Goal: Task Accomplishment & Management: Manage account settings

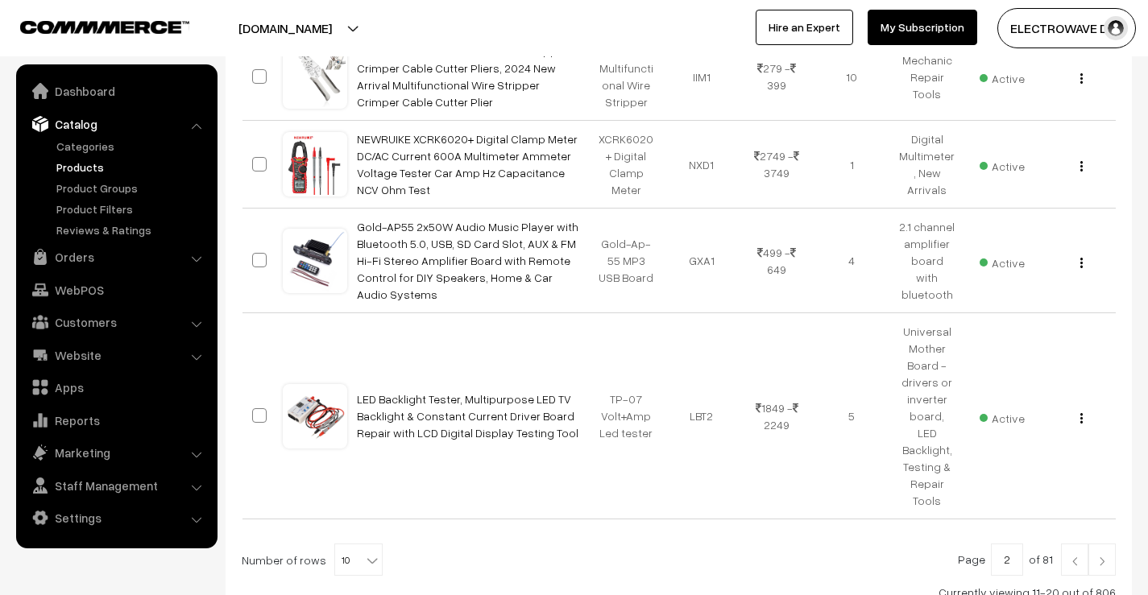
scroll to position [886, 0]
click at [73, 260] on link "Orders" at bounding box center [116, 257] width 192 height 29
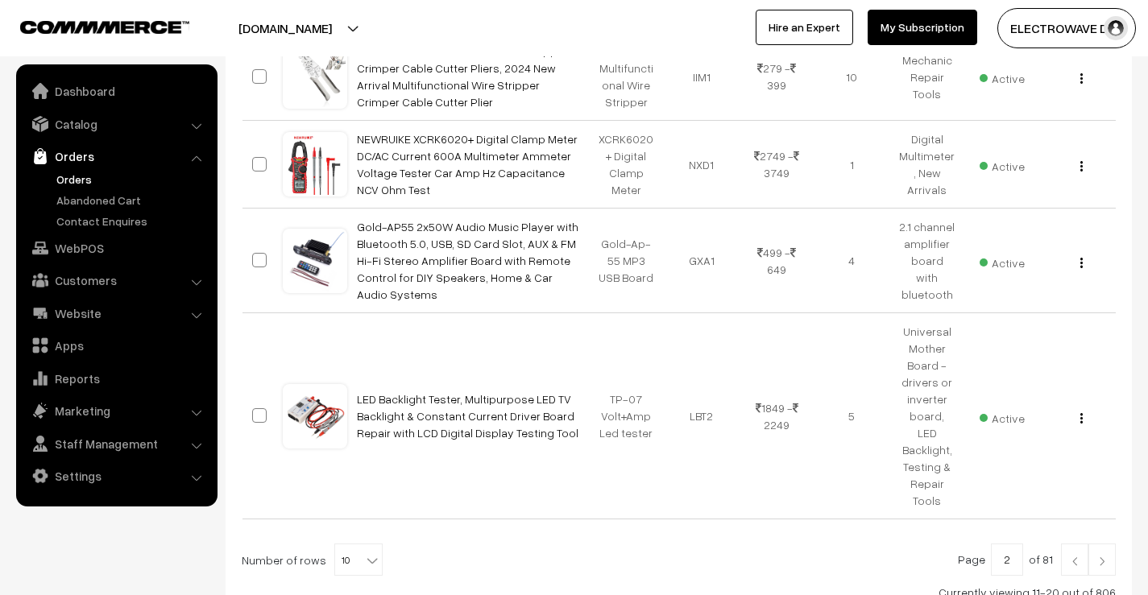
click at [72, 180] on link "Orders" at bounding box center [132, 179] width 160 height 17
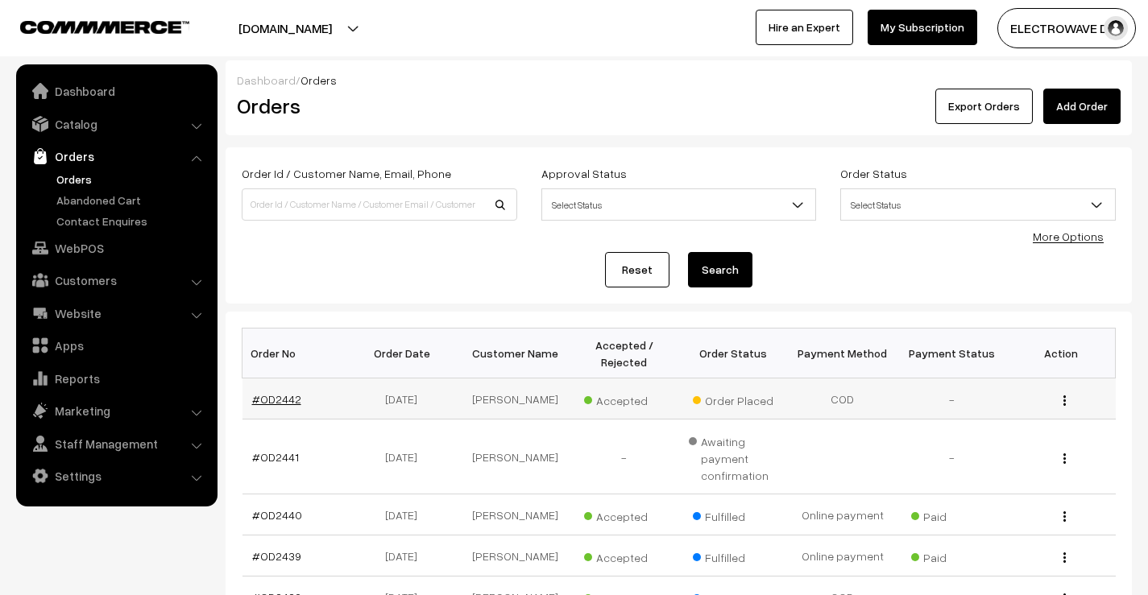
click at [267, 396] on link "#OD2442" at bounding box center [276, 399] width 49 height 14
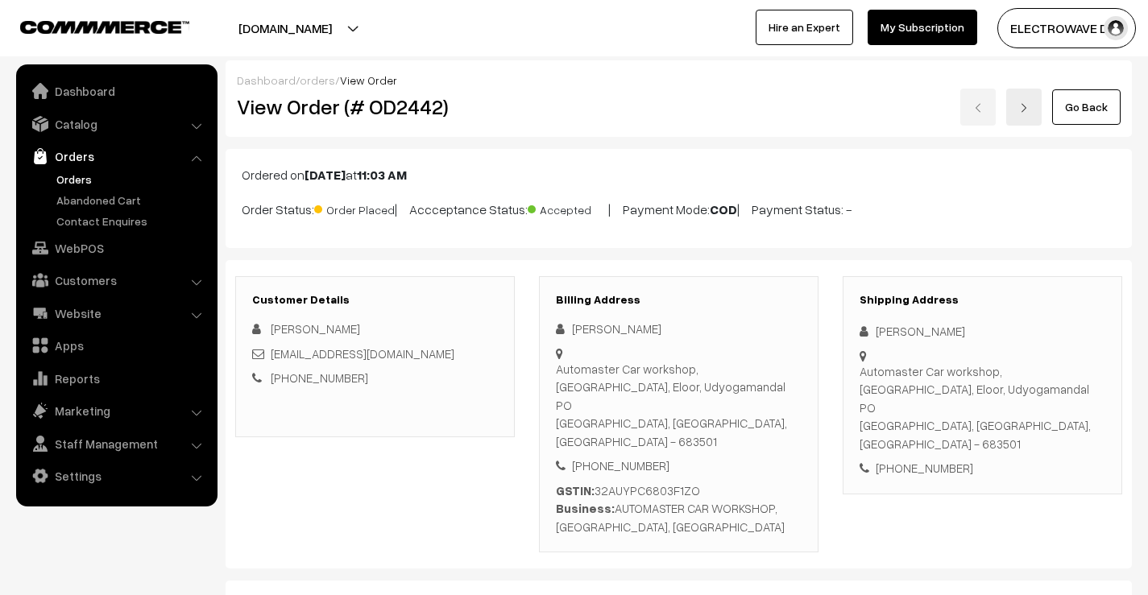
drag, startPoint x: 81, startPoint y: 128, endPoint x: 82, endPoint y: 144, distance: 16.2
click at [81, 127] on link "Catalog" at bounding box center [116, 124] width 192 height 29
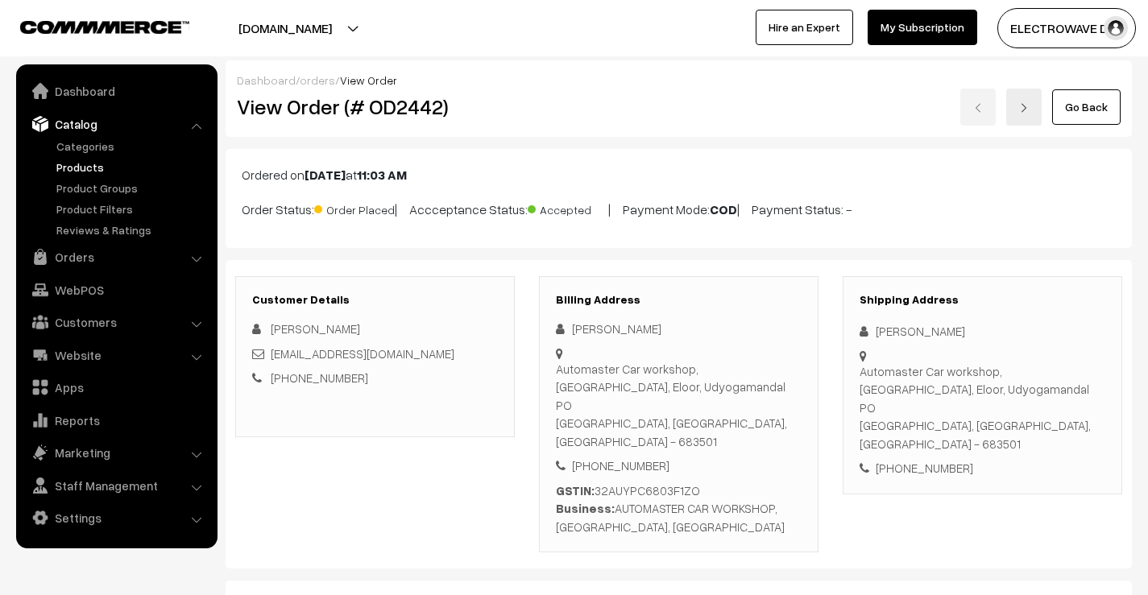
click at [84, 162] on link "Products" at bounding box center [132, 167] width 160 height 17
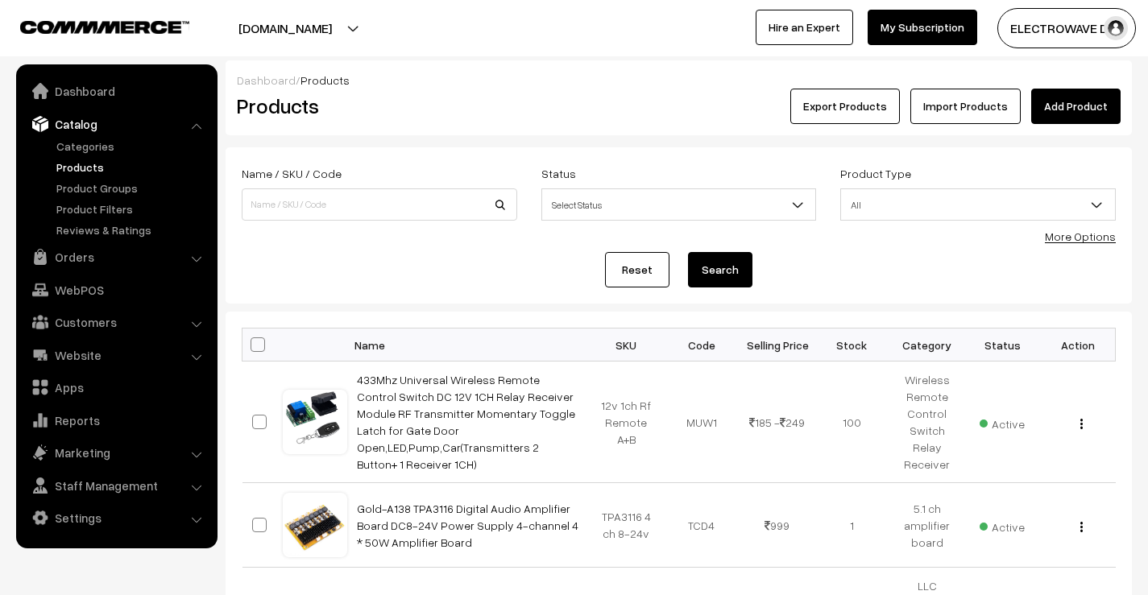
click at [425, 183] on div "Name / SKU / Code" at bounding box center [380, 192] width 276 height 57
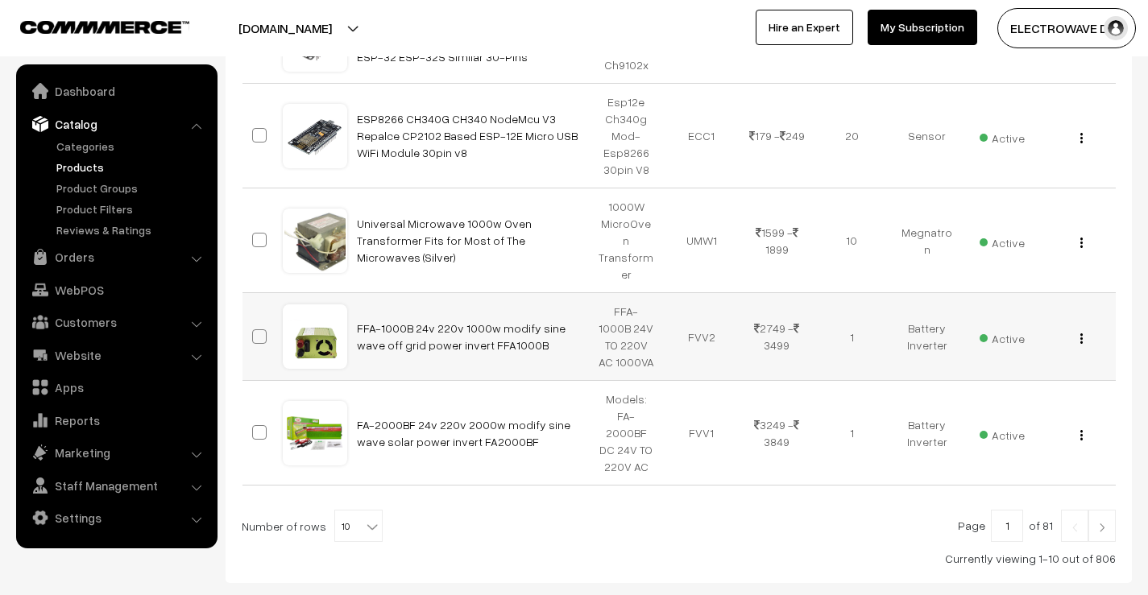
scroll to position [996, 0]
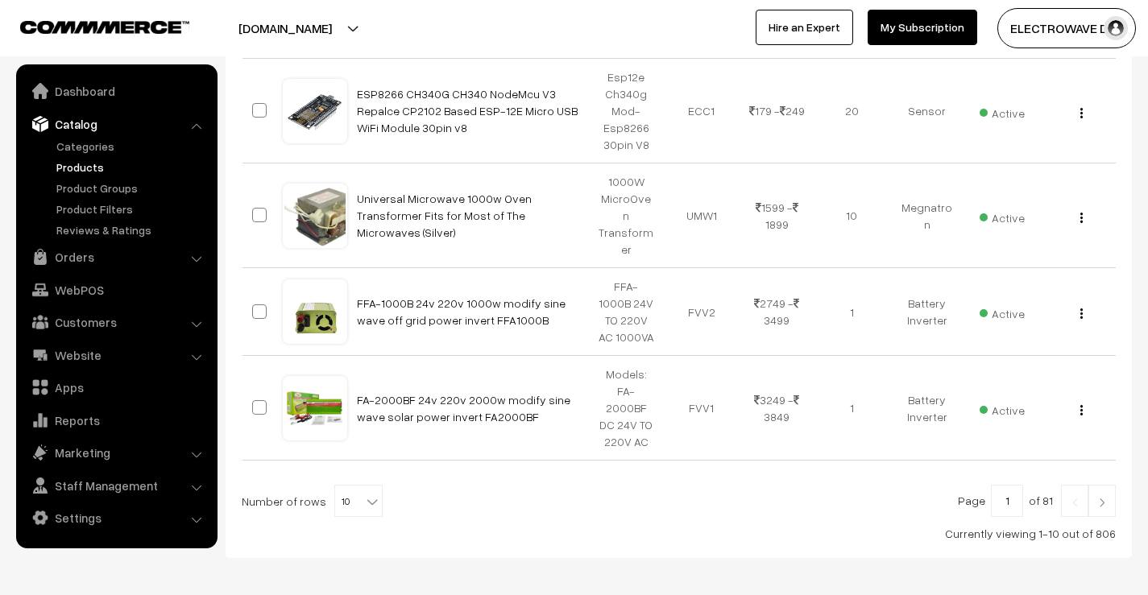
click at [1108, 485] on link at bounding box center [1102, 501] width 27 height 32
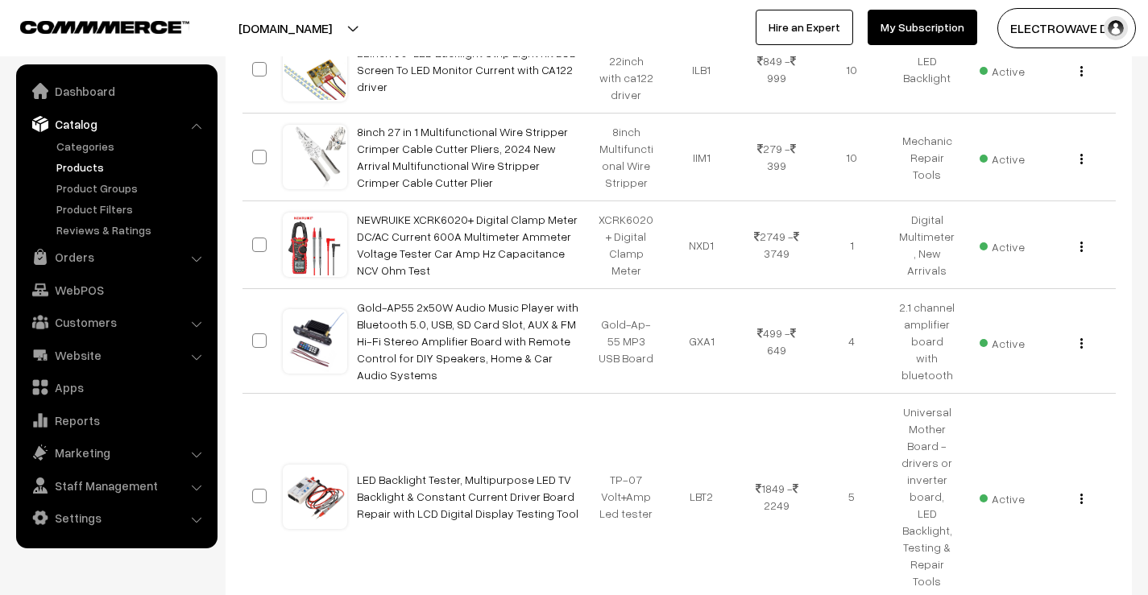
scroll to position [886, 0]
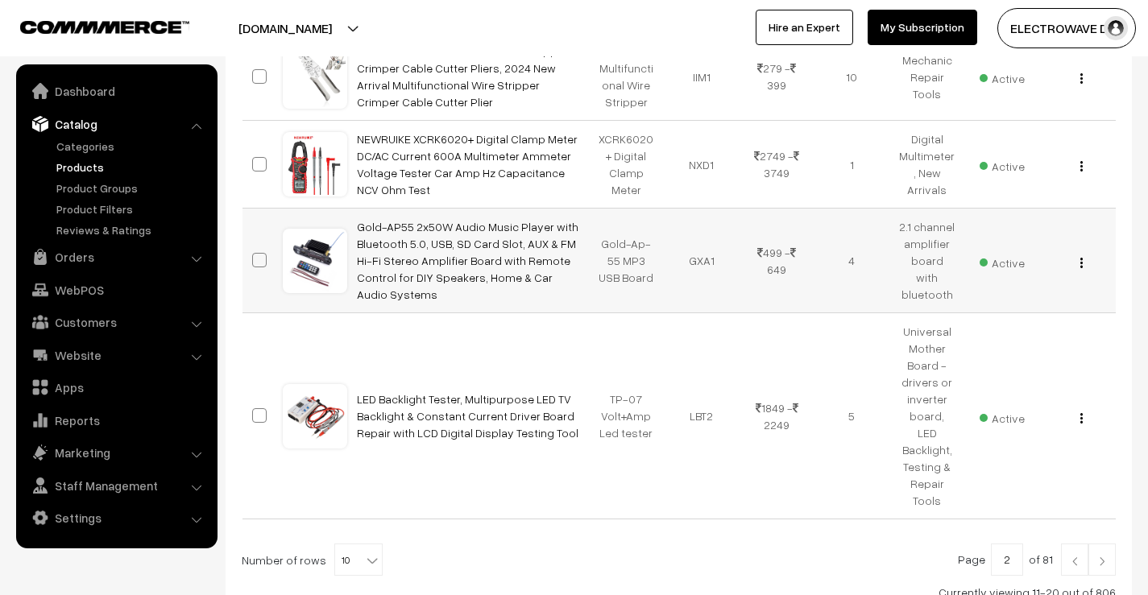
click at [1080, 256] on button "button" at bounding box center [1082, 262] width 4 height 13
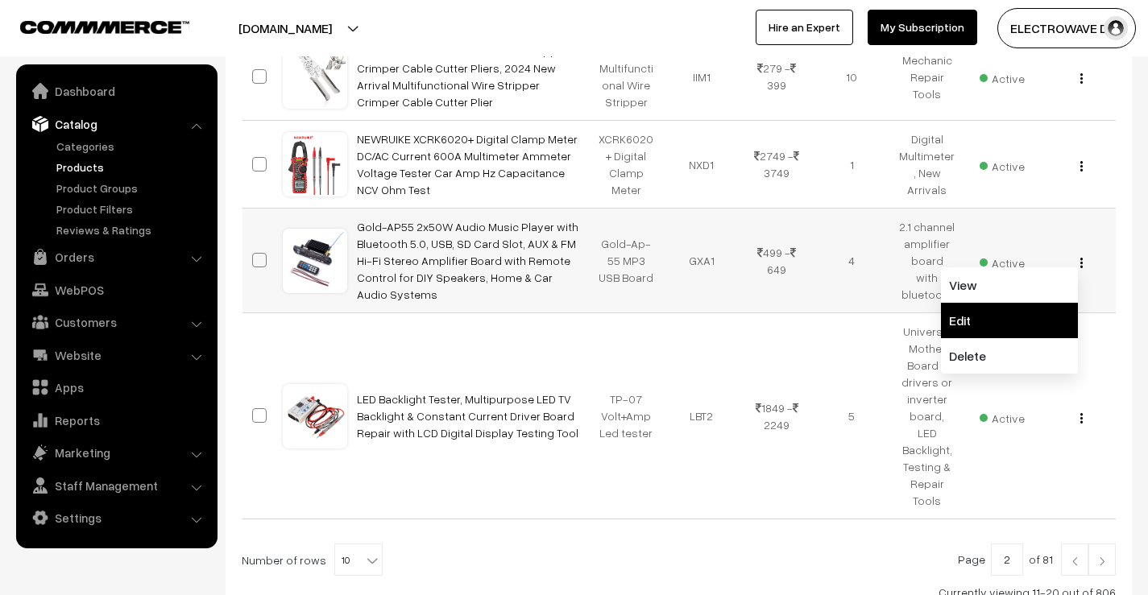
click at [973, 310] on link "Edit" at bounding box center [1009, 320] width 137 height 35
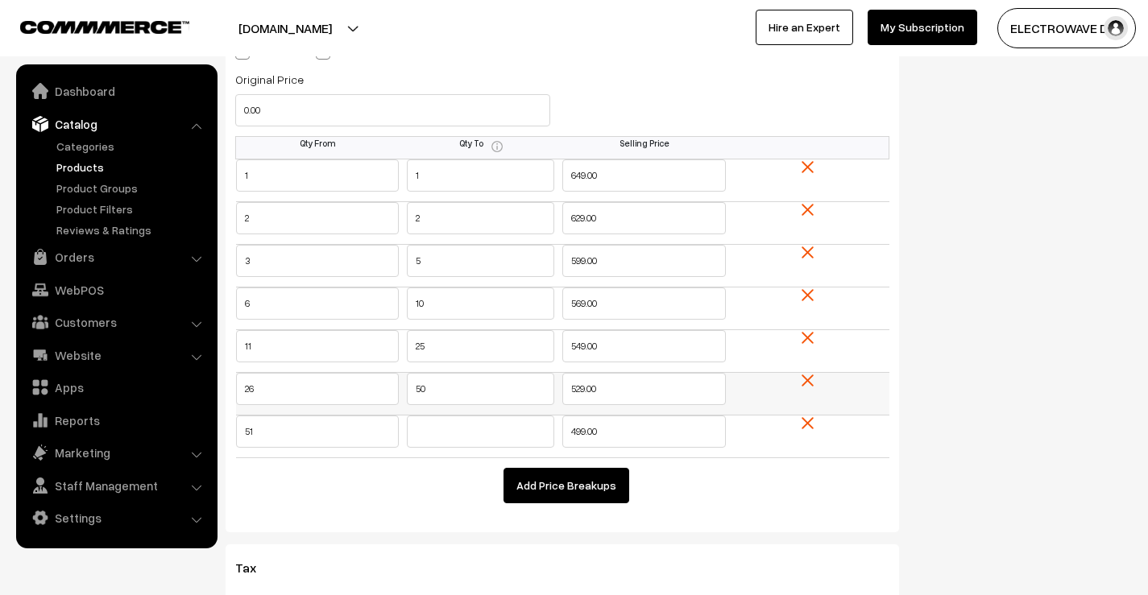
scroll to position [1611, 0]
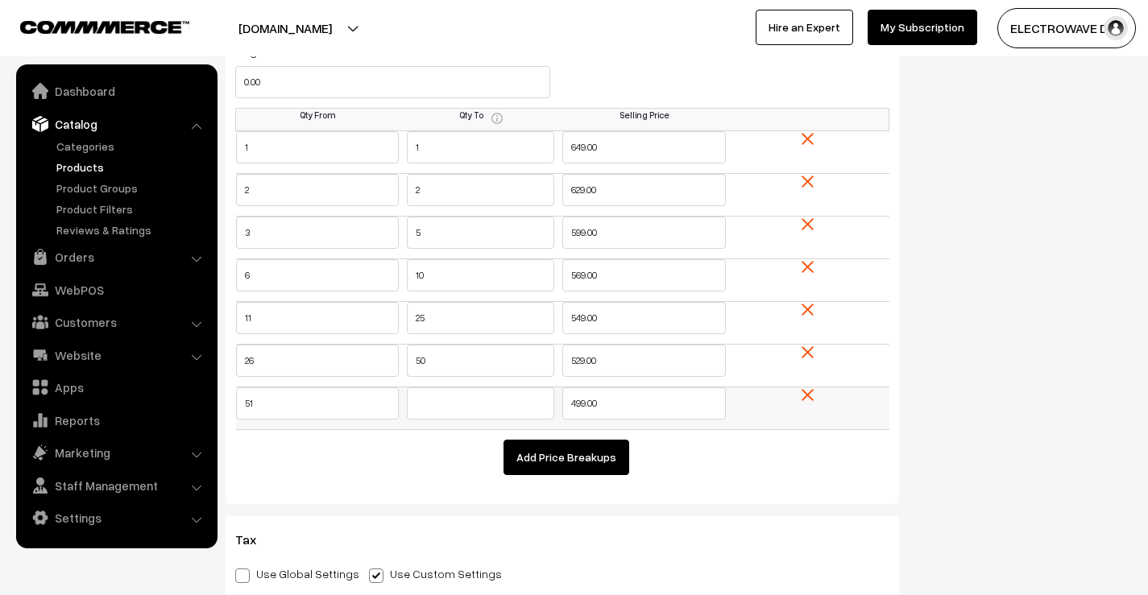
click at [808, 395] on img at bounding box center [808, 395] width 12 height 12
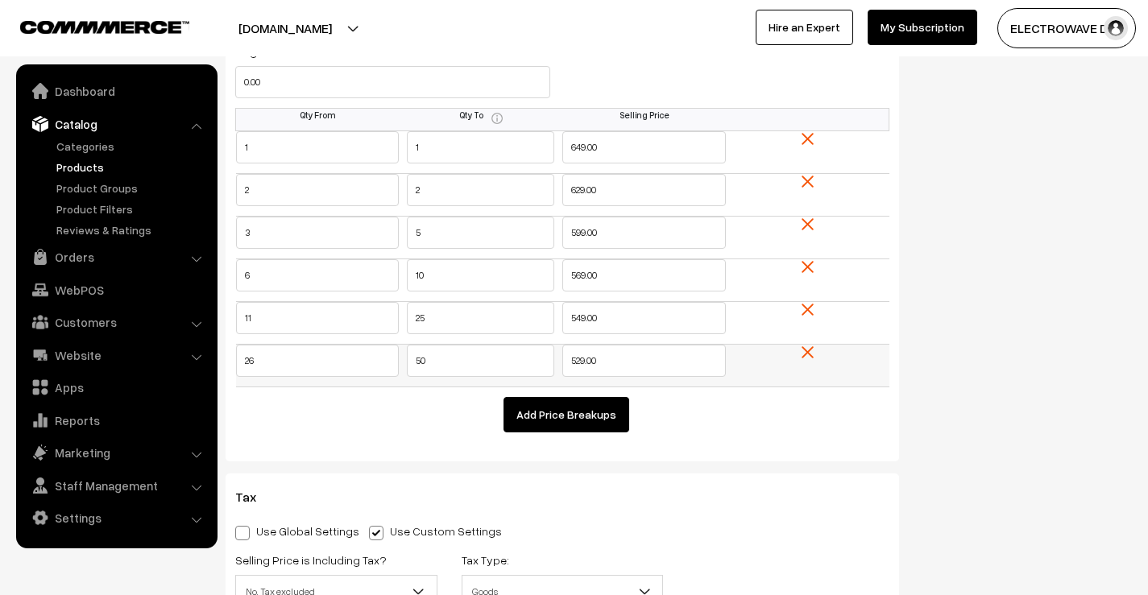
click at [811, 361] on td at bounding box center [808, 365] width 164 height 43
click at [359, 364] on tr "26 50 529.00" at bounding box center [562, 365] width 653 height 43
click at [812, 350] on img at bounding box center [808, 352] width 12 height 12
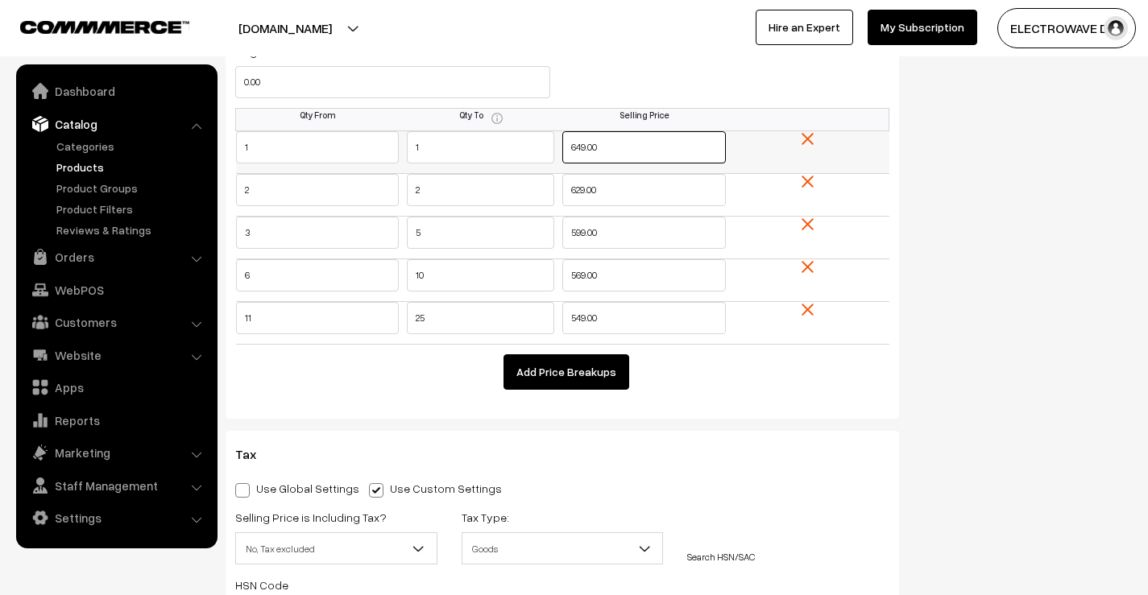
click at [533, 160] on tr "1 1 649.00" at bounding box center [562, 152] width 653 height 43
click at [398, 328] on tr "11 25 549.00" at bounding box center [562, 322] width 653 height 43
click at [487, 155] on tr "1 1 649.00" at bounding box center [562, 152] width 653 height 43
drag, startPoint x: 617, startPoint y: 148, endPoint x: 567, endPoint y: 151, distance: 50.0
click at [567, 151] on input "58" at bounding box center [644, 147] width 164 height 32
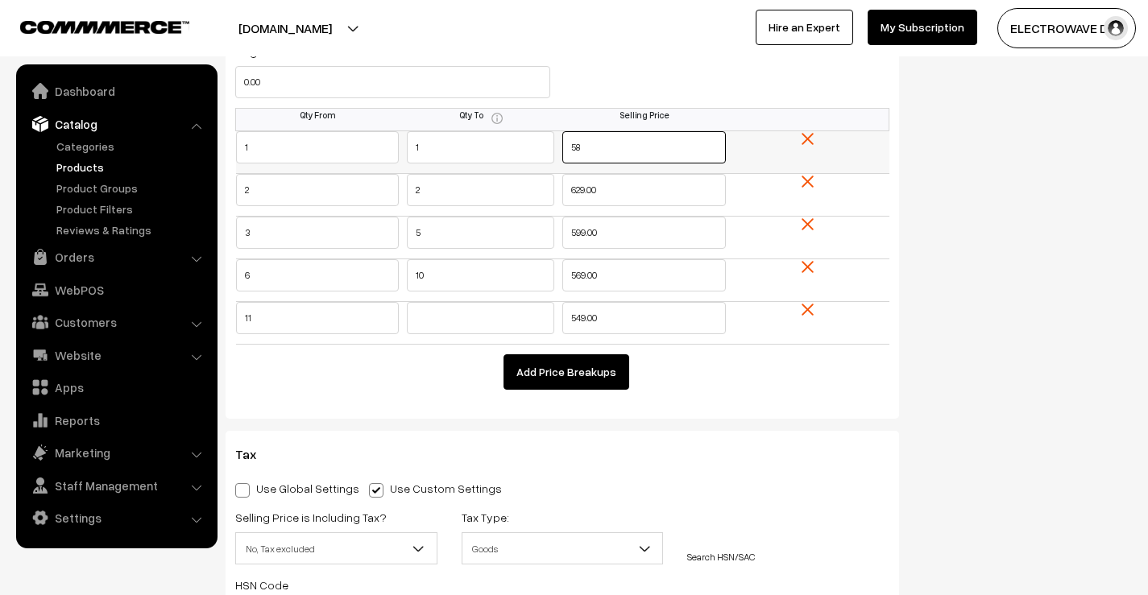
click at [600, 151] on input "58" at bounding box center [644, 147] width 164 height 32
drag, startPoint x: 605, startPoint y: 148, endPoint x: 571, endPoint y: 151, distance: 34.0
click at [571, 151] on input "58" at bounding box center [644, 147] width 164 height 32
drag, startPoint x: 603, startPoint y: 151, endPoint x: 527, endPoint y: 164, distance: 76.7
click at [527, 164] on tr "1 1 549" at bounding box center [562, 152] width 653 height 43
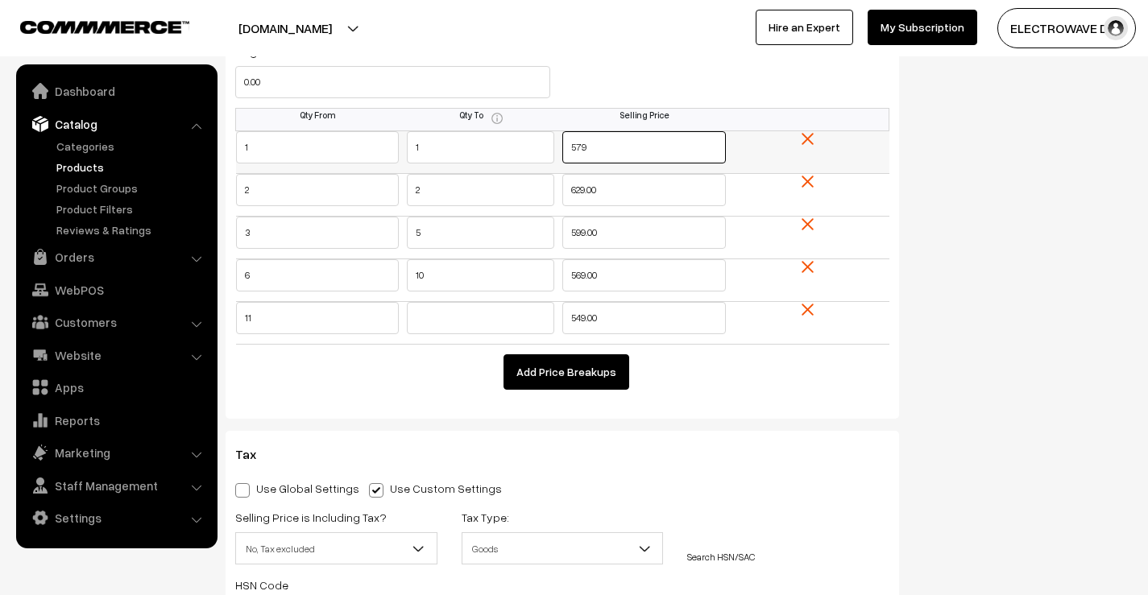
type input "579"
type input "549"
type input "529"
type input "509"
type input "499"
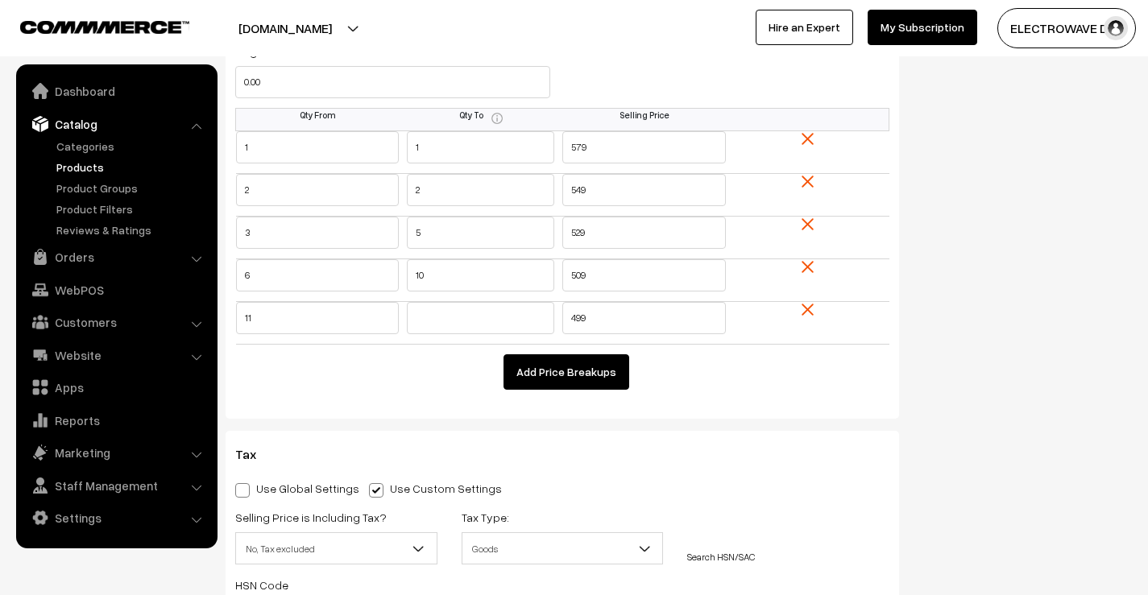
click at [392, 403] on div "Pricing Fixed Price Price based on quantity Original Price 0.00 Selling Price 0…" at bounding box center [563, 192] width 674 height 454
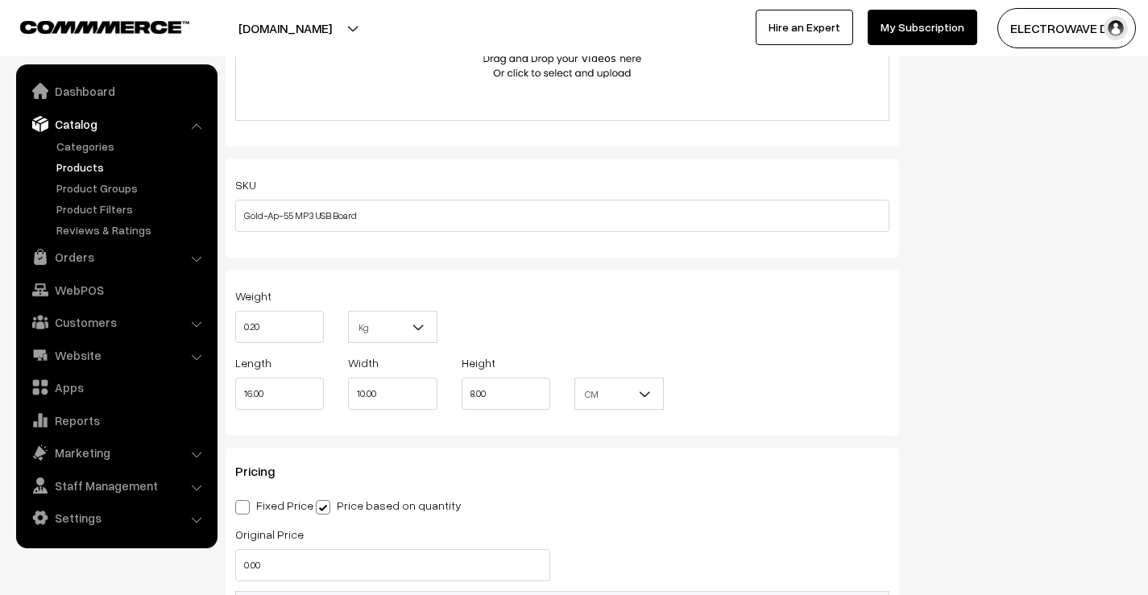
scroll to position [1531, 0]
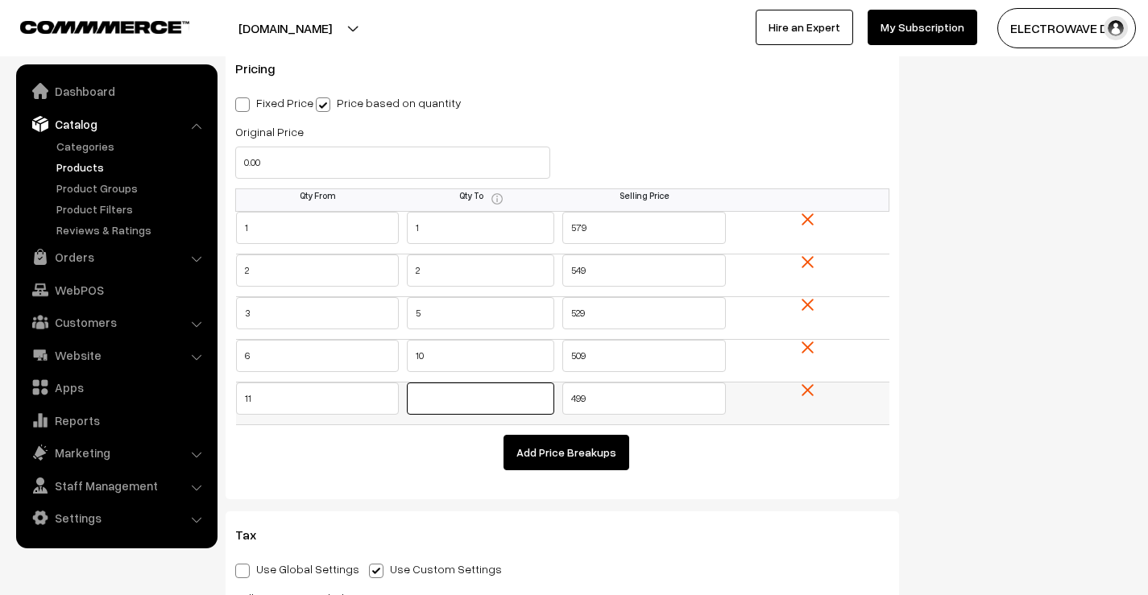
click at [454, 403] on input "text" at bounding box center [480, 399] width 147 height 32
type input "25"
click at [539, 453] on button "Add Price Breakups" at bounding box center [567, 452] width 126 height 35
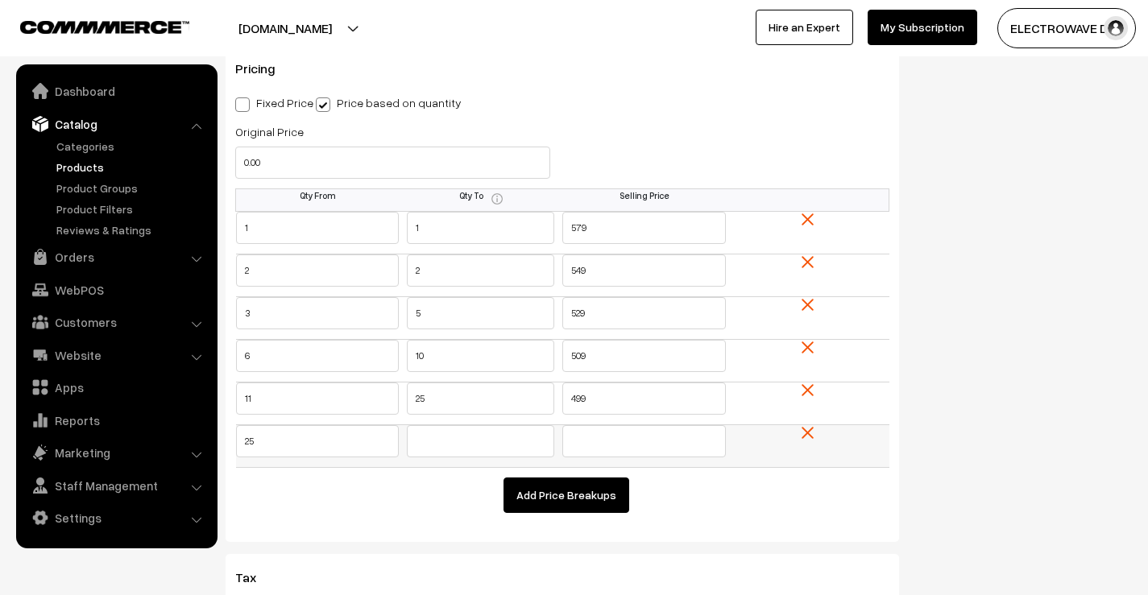
type input "25"
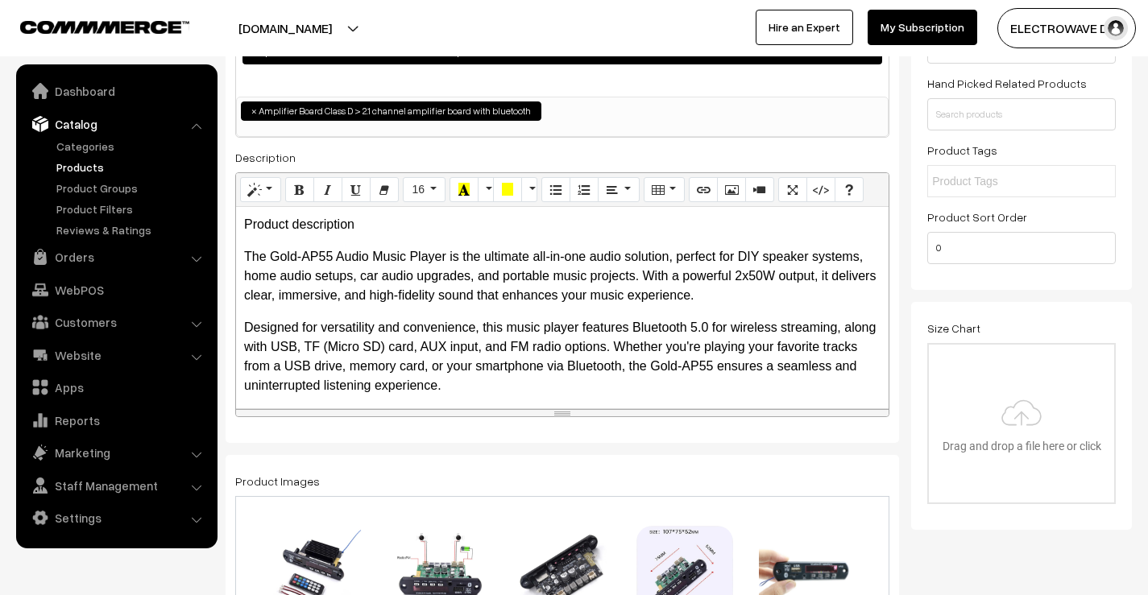
scroll to position [0, 0]
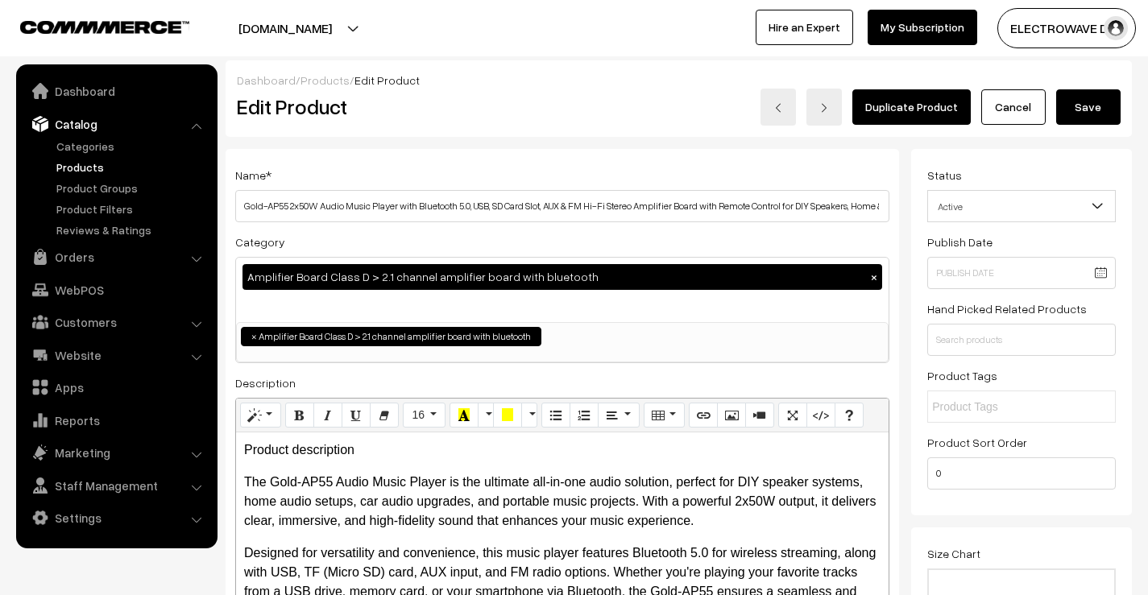
type input "479"
click at [1099, 112] on button "Save" at bounding box center [1088, 106] width 64 height 35
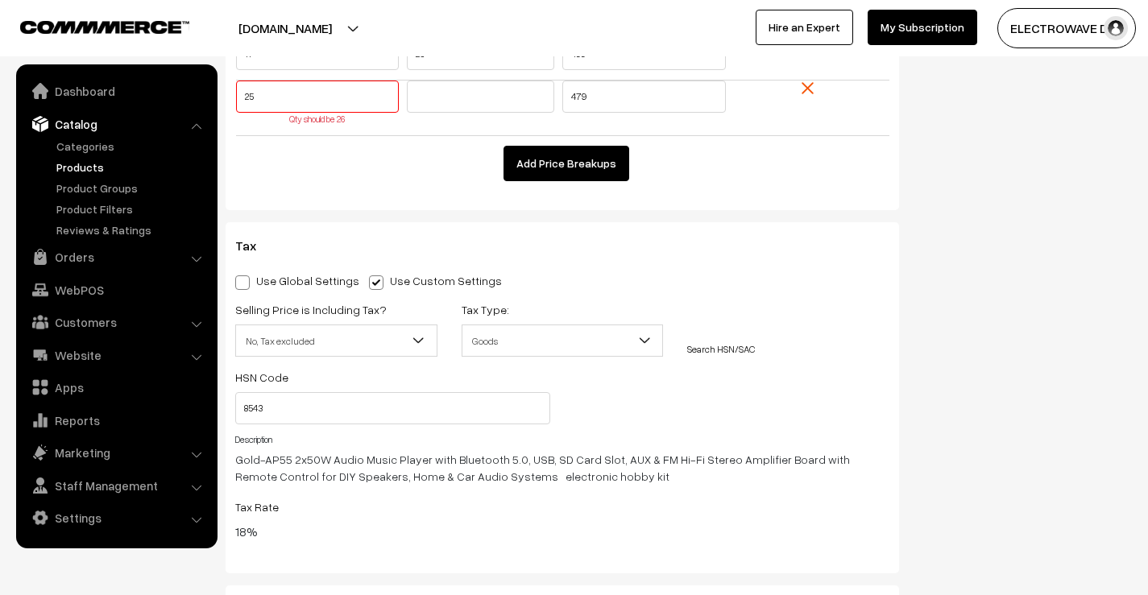
scroll to position [1877, 0]
drag, startPoint x: 283, startPoint y: 103, endPoint x: 211, endPoint y: 105, distance: 71.7
click at [211, 105] on body "Thank you for showing interest. Our team will call you shortly. Close dhruvpro.…" at bounding box center [574, 129] width 1148 height 4013
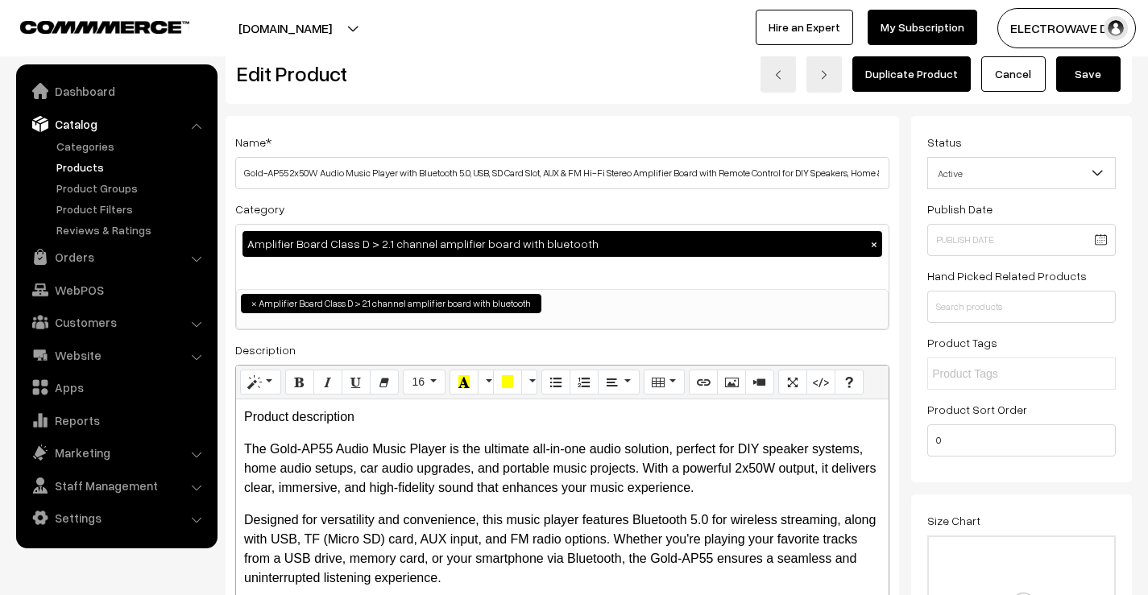
scroll to position [0, 0]
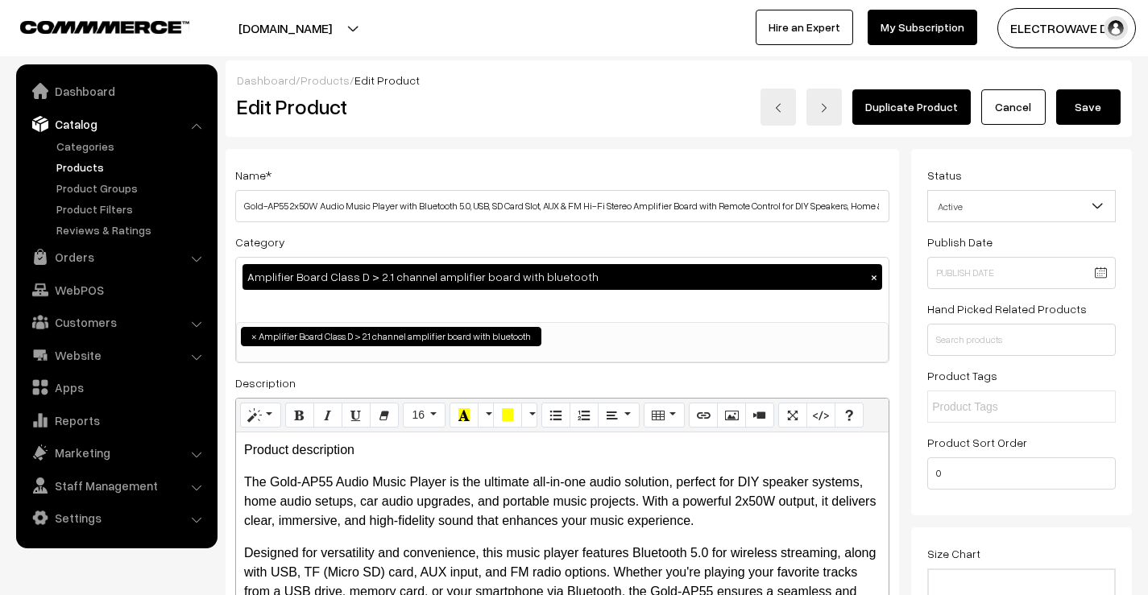
type input "26"
click at [1086, 96] on button "Save" at bounding box center [1088, 106] width 64 height 35
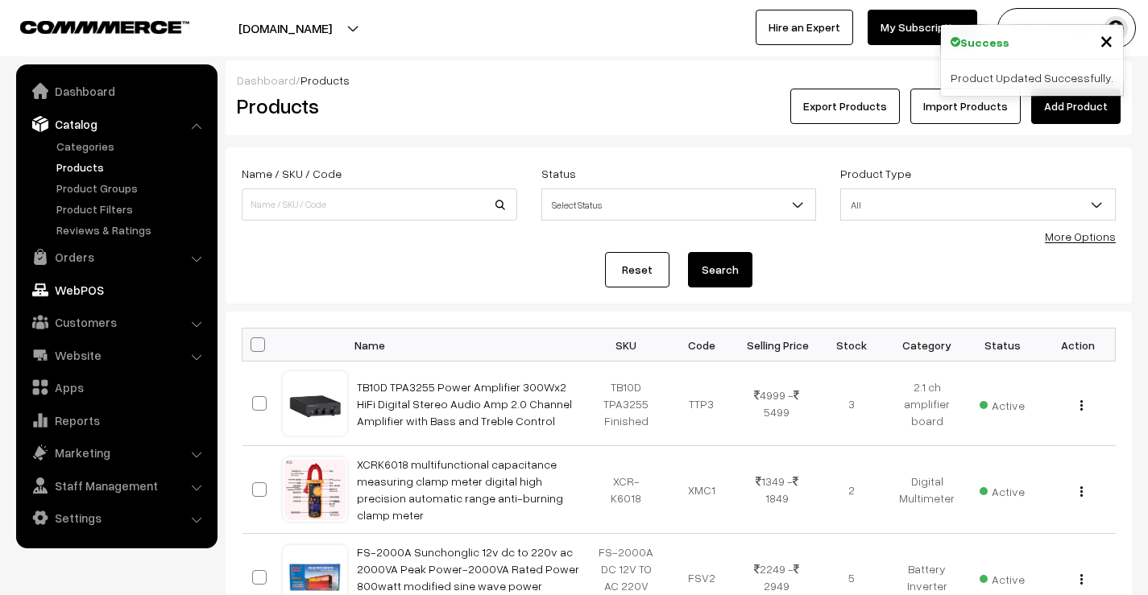
drag, startPoint x: 78, startPoint y: 255, endPoint x: 70, endPoint y: 247, distance: 11.4
click at [77, 255] on link "Orders" at bounding box center [116, 257] width 192 height 29
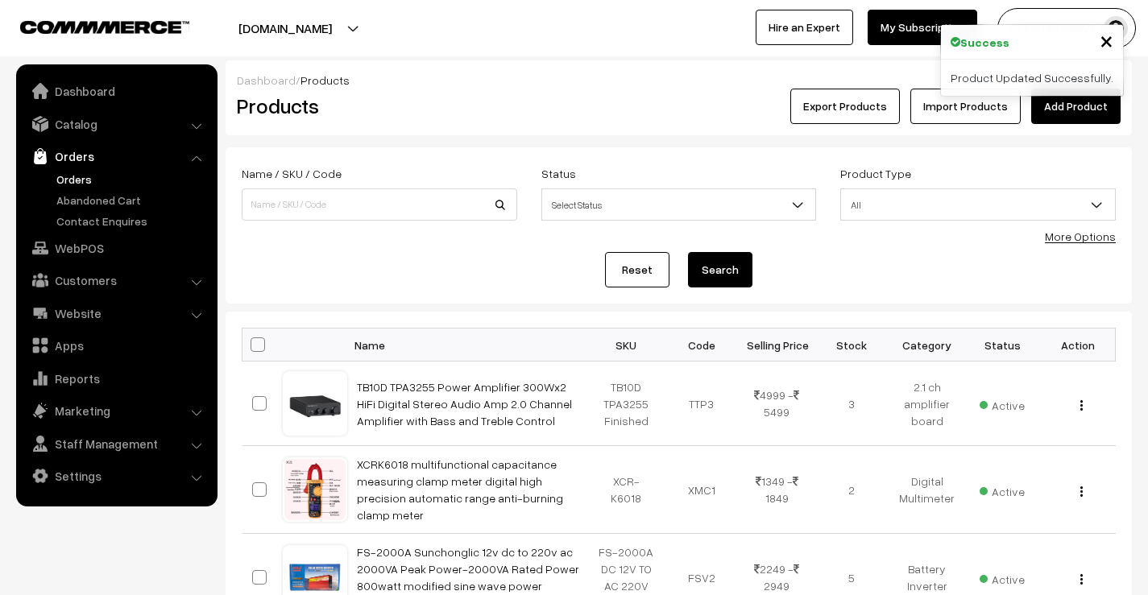
click at [63, 176] on link "Orders" at bounding box center [132, 179] width 160 height 17
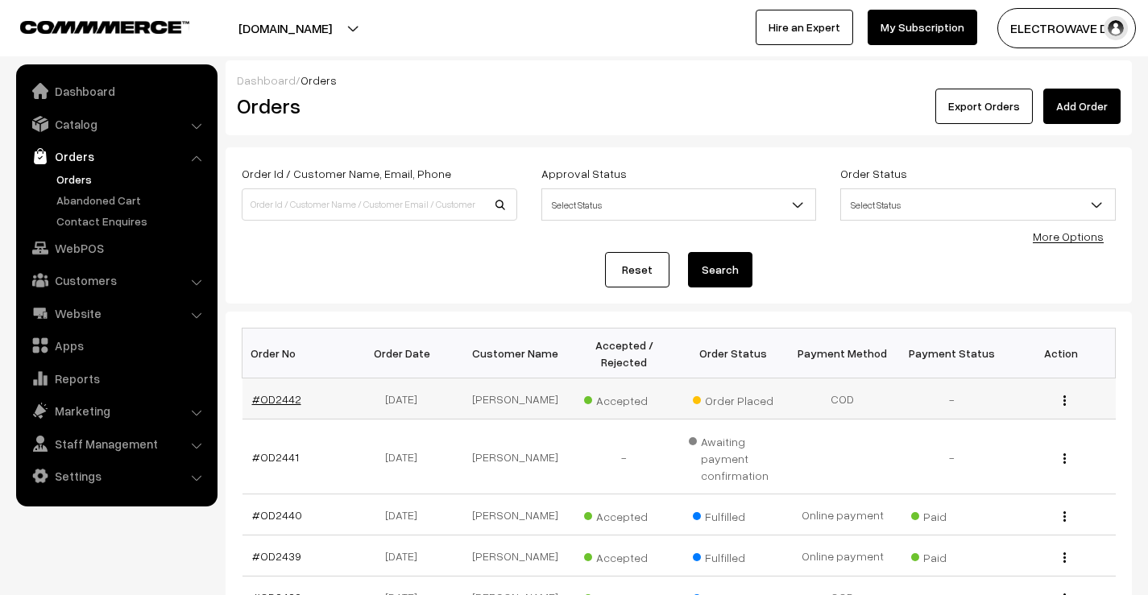
click at [265, 392] on td "#OD2442" at bounding box center [298, 399] width 110 height 41
click at [292, 400] on link "#OD2442" at bounding box center [276, 399] width 49 height 14
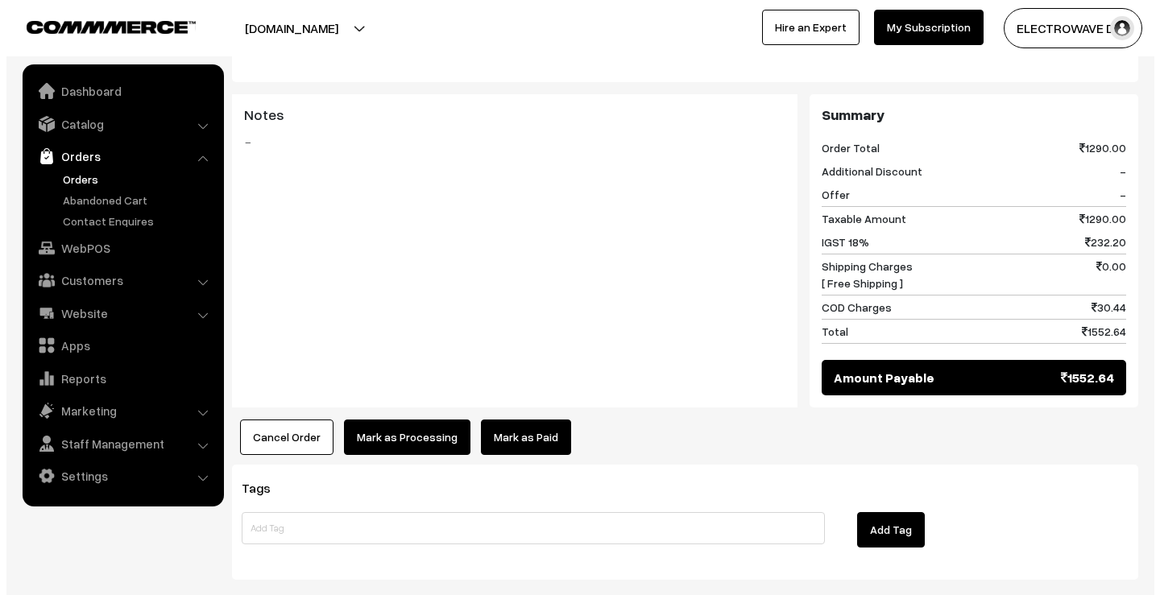
scroll to position [725, 0]
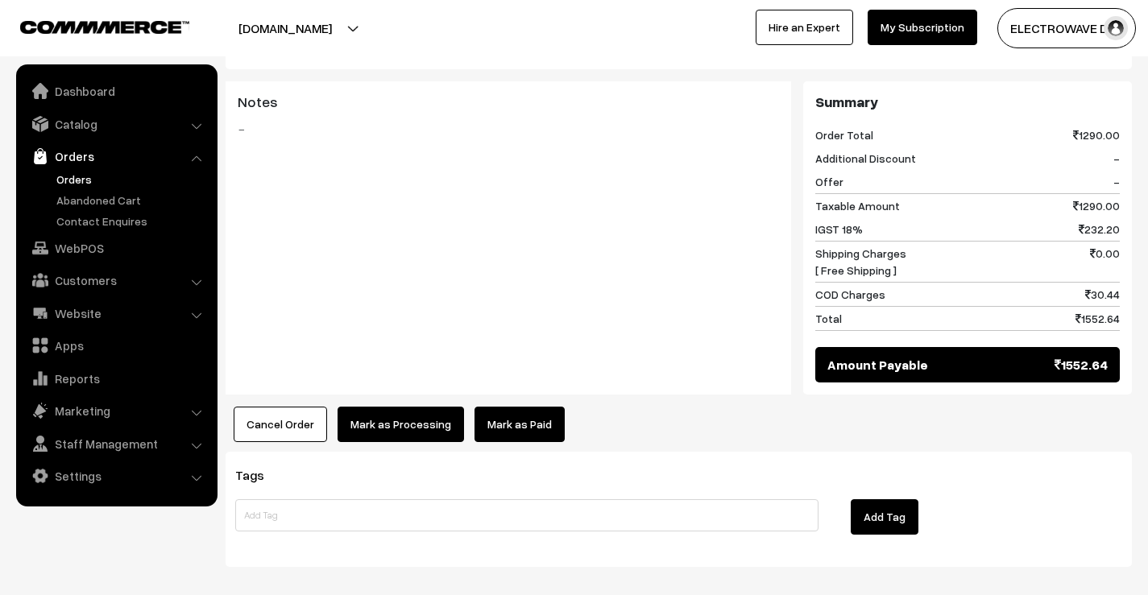
click at [388, 407] on button "Mark as Processing" at bounding box center [401, 424] width 127 height 35
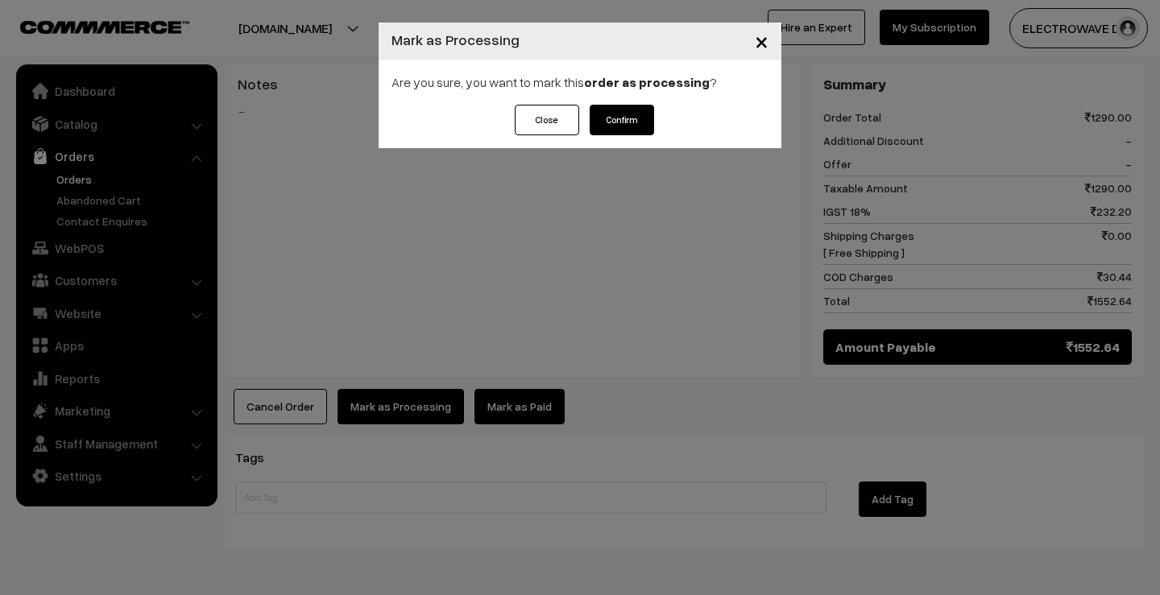
click at [628, 111] on button "Confirm" at bounding box center [622, 120] width 64 height 31
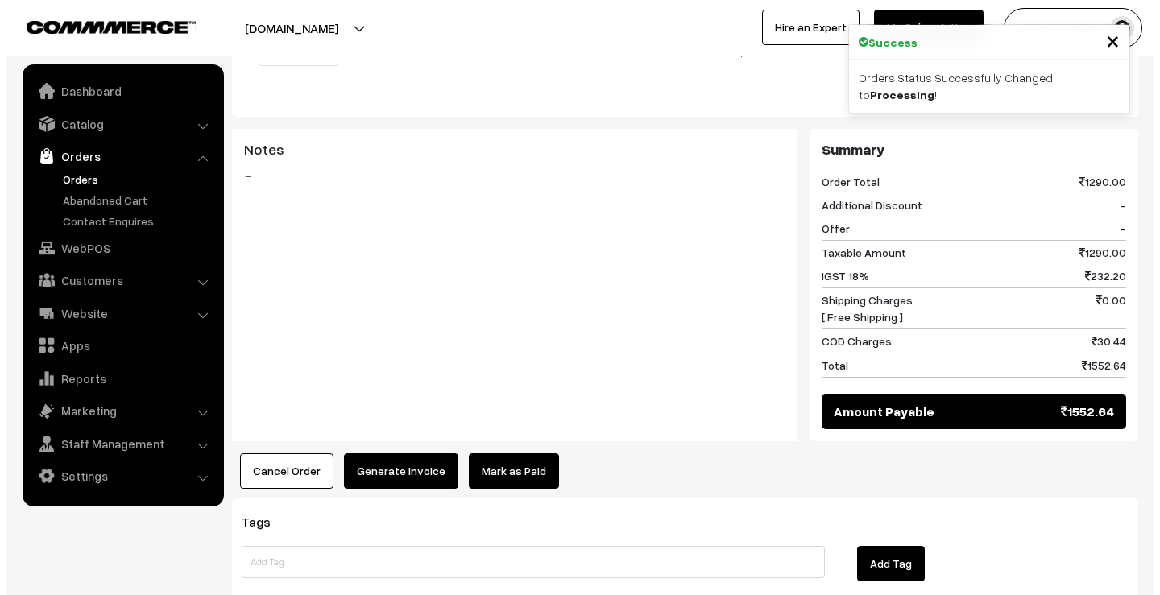
scroll to position [725, 0]
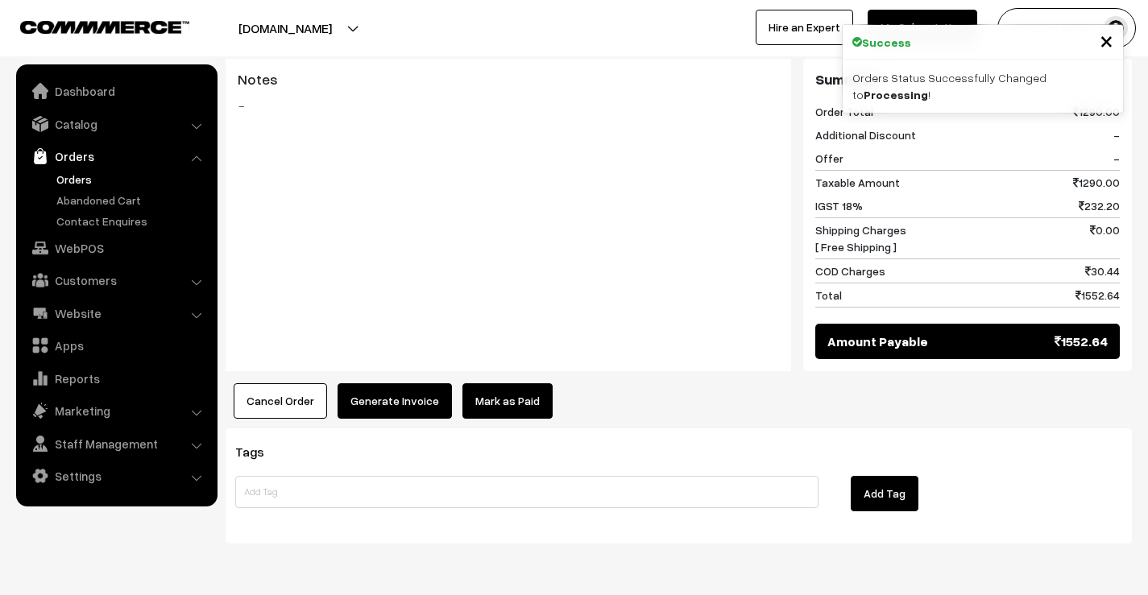
click at [407, 384] on button "Generate Invoice" at bounding box center [395, 401] width 114 height 35
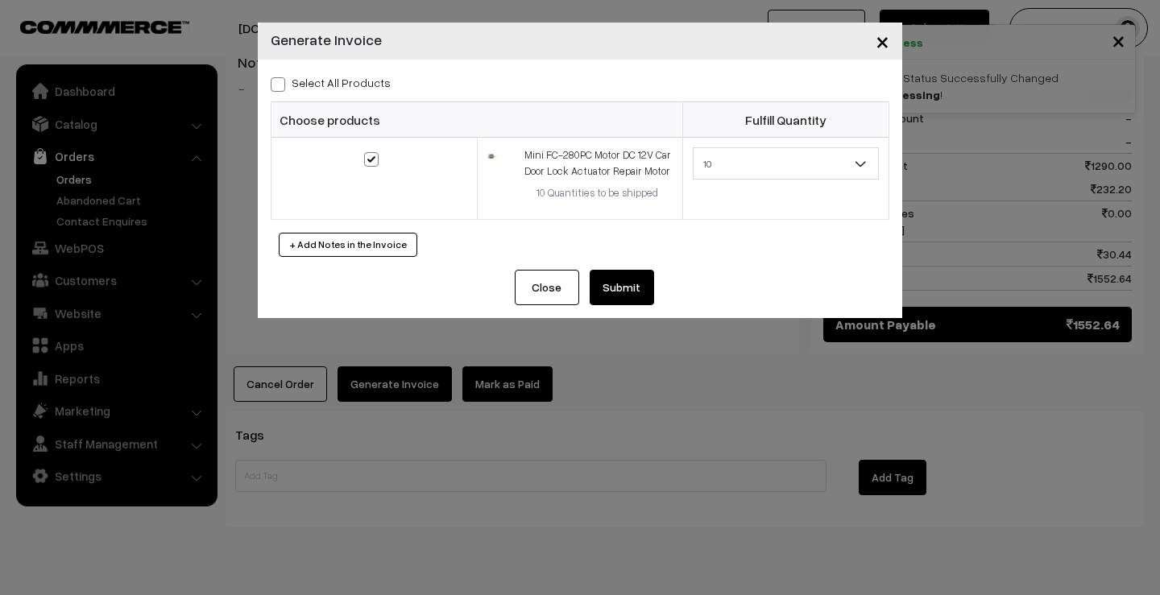
click at [637, 299] on button "Submit" at bounding box center [622, 287] width 64 height 35
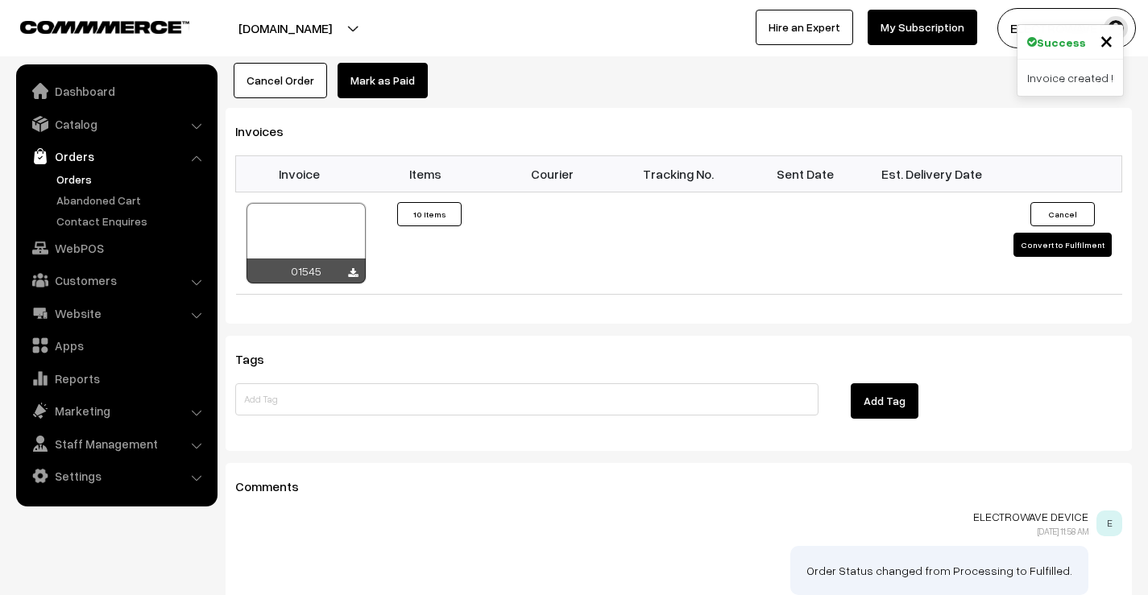
scroll to position [1047, 0]
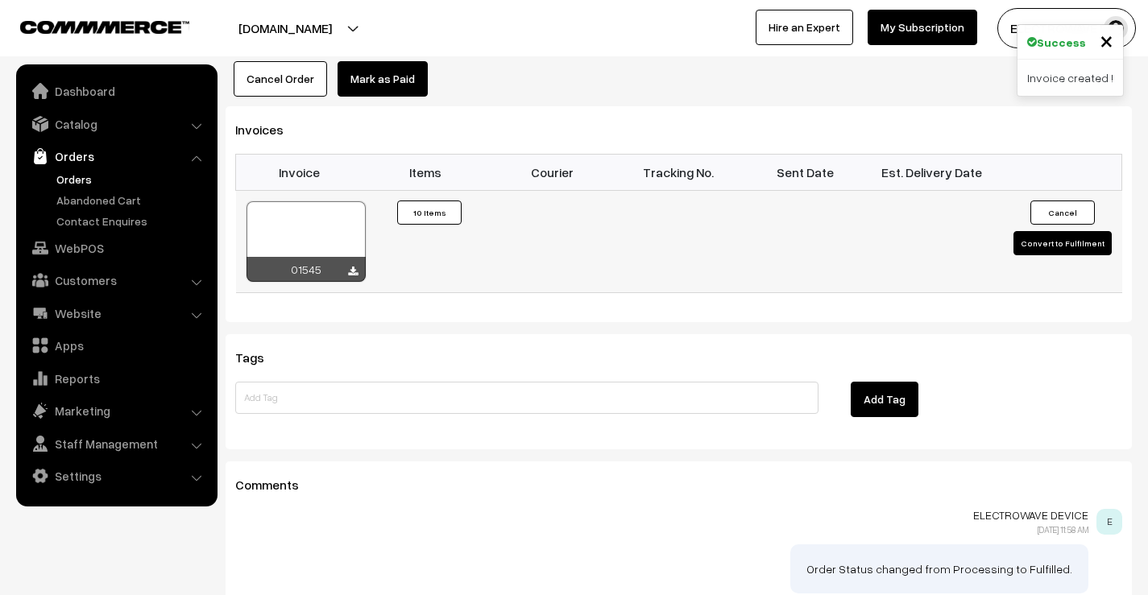
click at [313, 201] on div at bounding box center [306, 241] width 119 height 81
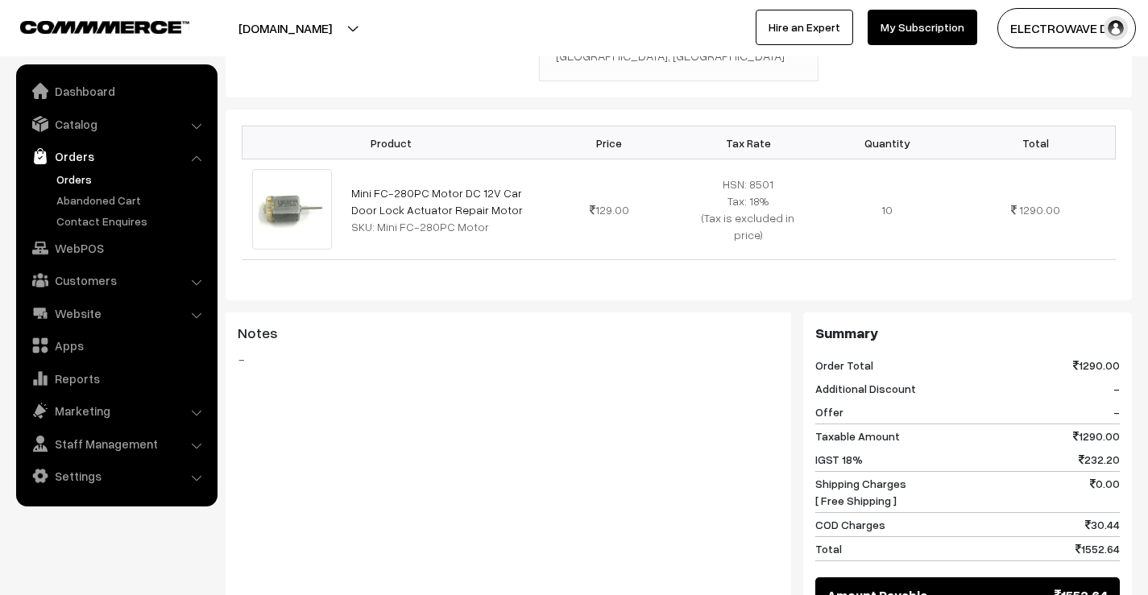
scroll to position [403, 0]
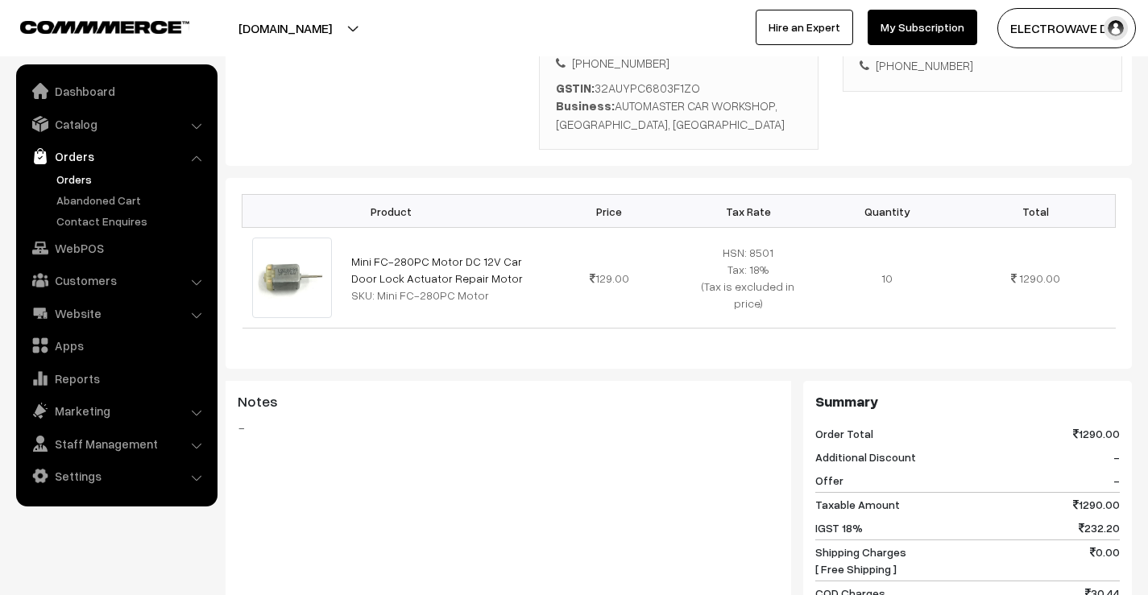
drag, startPoint x: 492, startPoint y: 266, endPoint x: 587, endPoint y: 320, distance: 108.6
click at [585, 320] on div "Product Price Tax Rate Quantity Total Mini FC-280PC Motor DC 12V Car Door Lock …" at bounding box center [679, 273] width 906 height 190
click at [591, 317] on div "Product Price Tax Rate Quantity Total Mini FC-280PC Motor DC 12V Car Door Lock …" at bounding box center [679, 273] width 906 height 190
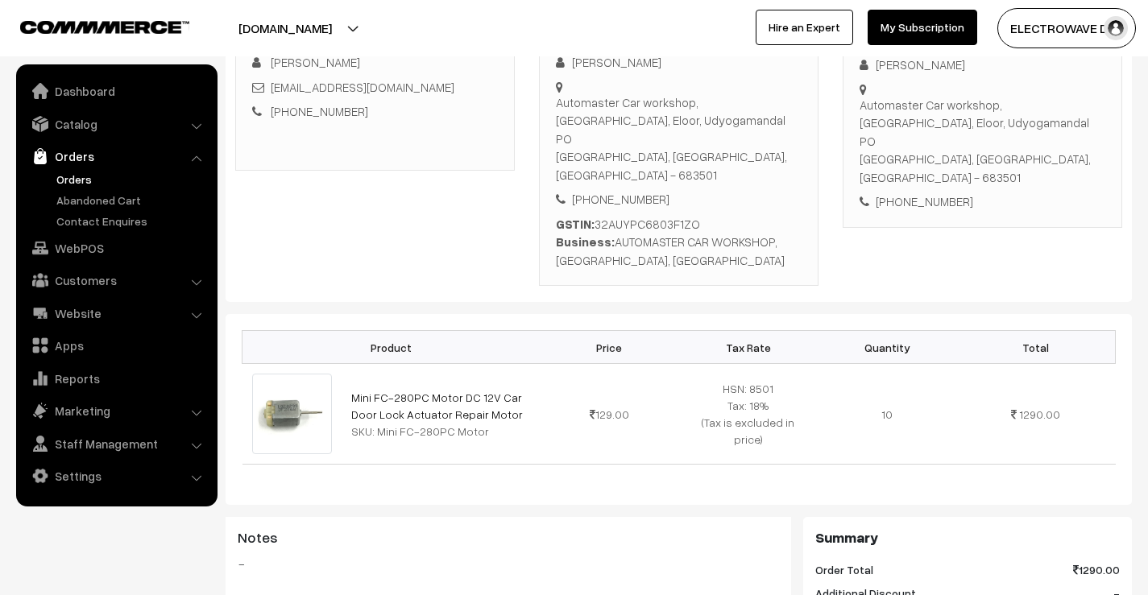
scroll to position [483, 0]
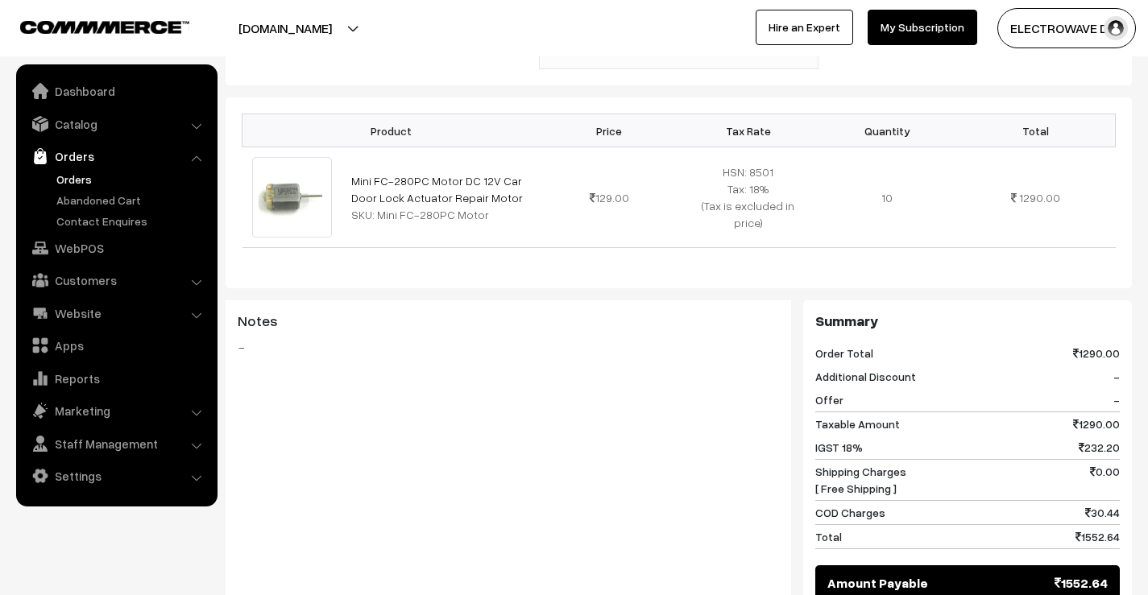
click at [67, 172] on link "Orders" at bounding box center [132, 179] width 160 height 17
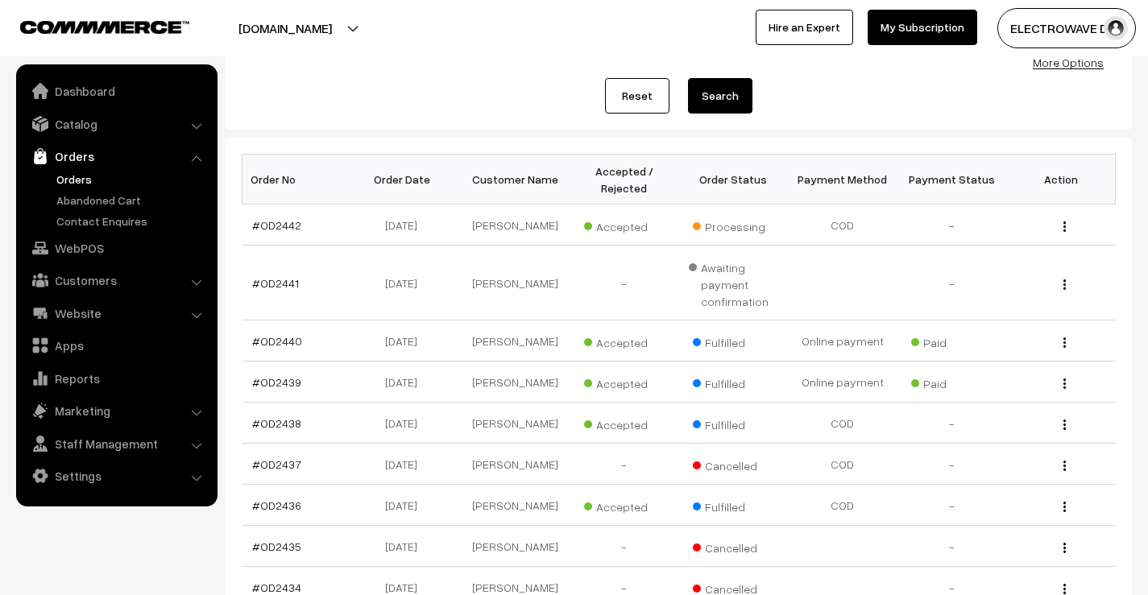
scroll to position [108, 0]
